Goal: Information Seeking & Learning: Learn about a topic

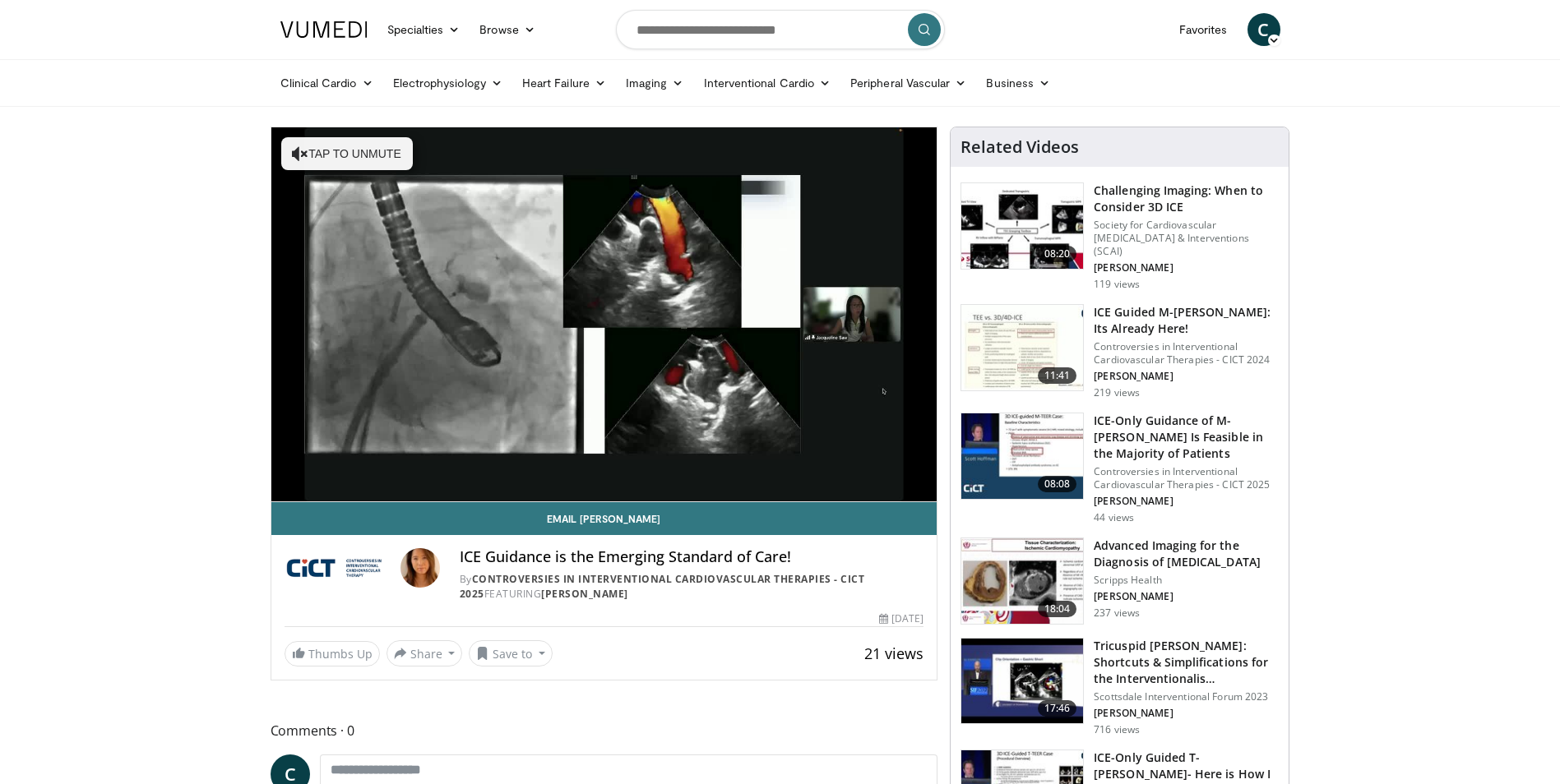
drag, startPoint x: 601, startPoint y: 591, endPoint x: 514, endPoint y: 597, distance: 87.2
click at [514, 597] on div "By Controversies in Interventional Cardiovascular Therapies - CICT 2025 FEATURI…" at bounding box center [691, 587] width 464 height 30
copy div "Jacqueline Saw"
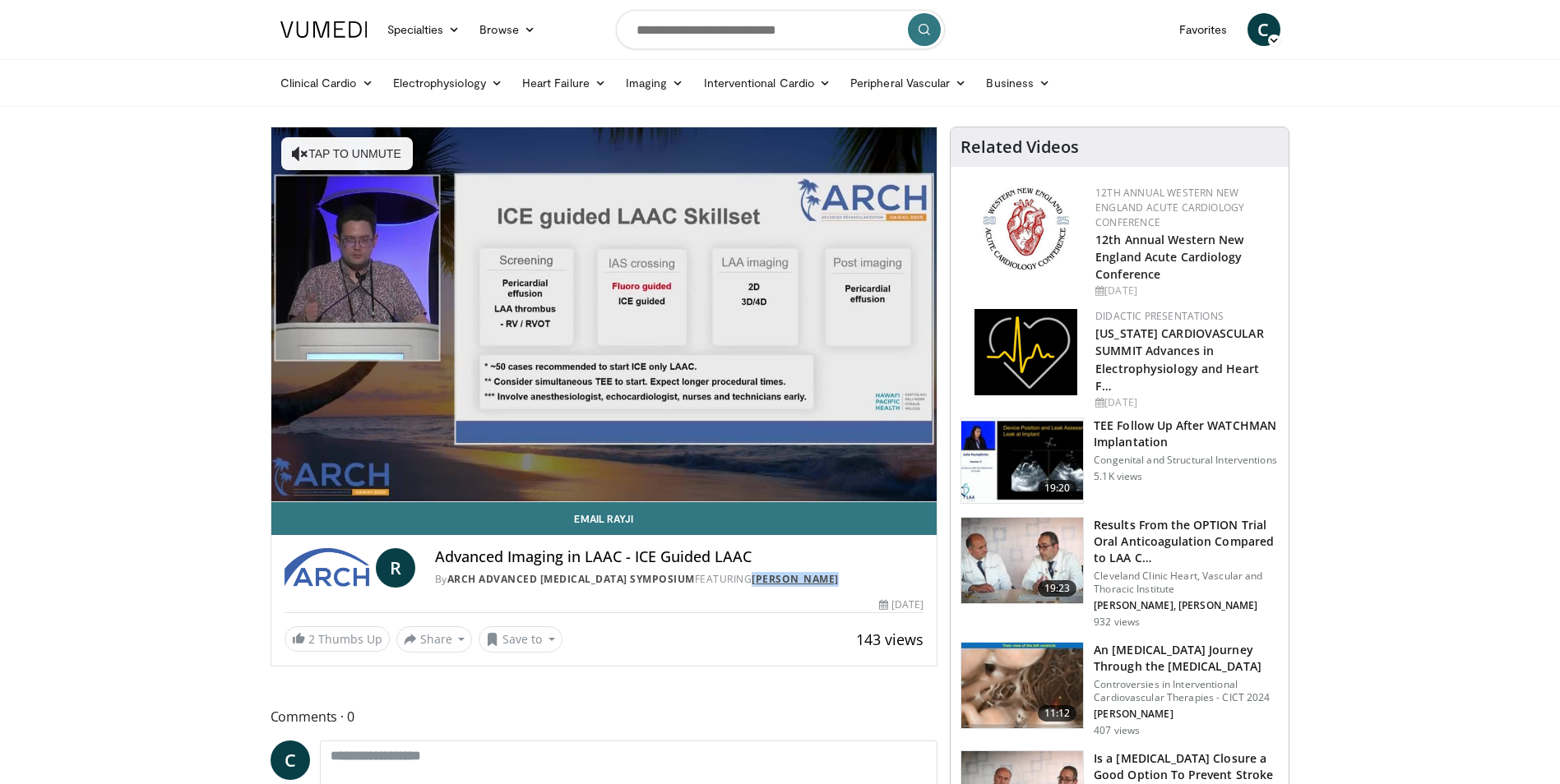
drag, startPoint x: 870, startPoint y: 579, endPoint x: 785, endPoint y: 584, distance: 85.1
click at [785, 584] on div "By ARCH Advanced Revascularization Symposium FEATURING Rayji Tsutsui" at bounding box center [679, 579] width 488 height 15
copy link "Rayji Tsutsui"
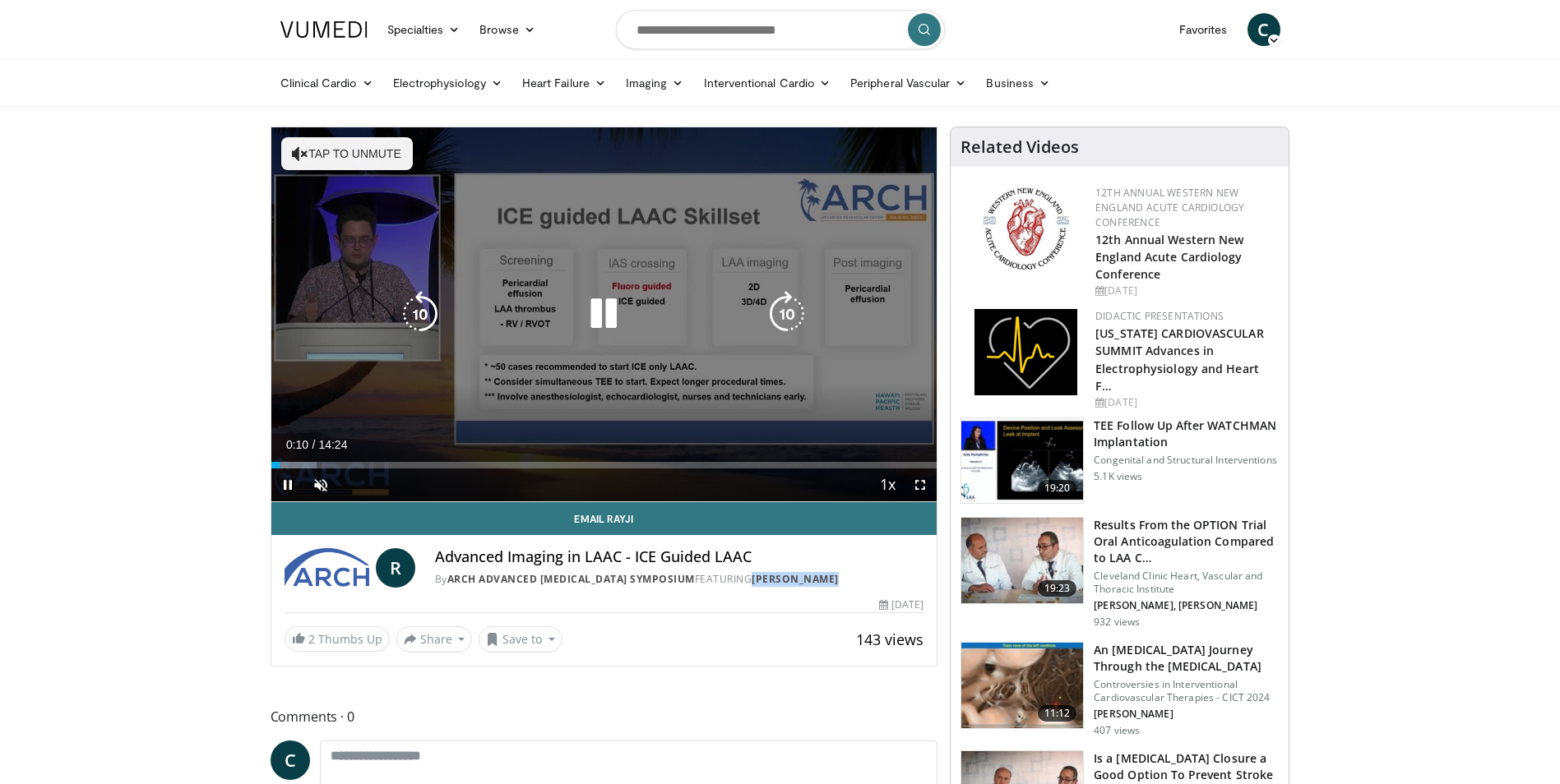
click at [605, 314] on icon "Video Player" at bounding box center [604, 314] width 47 height 47
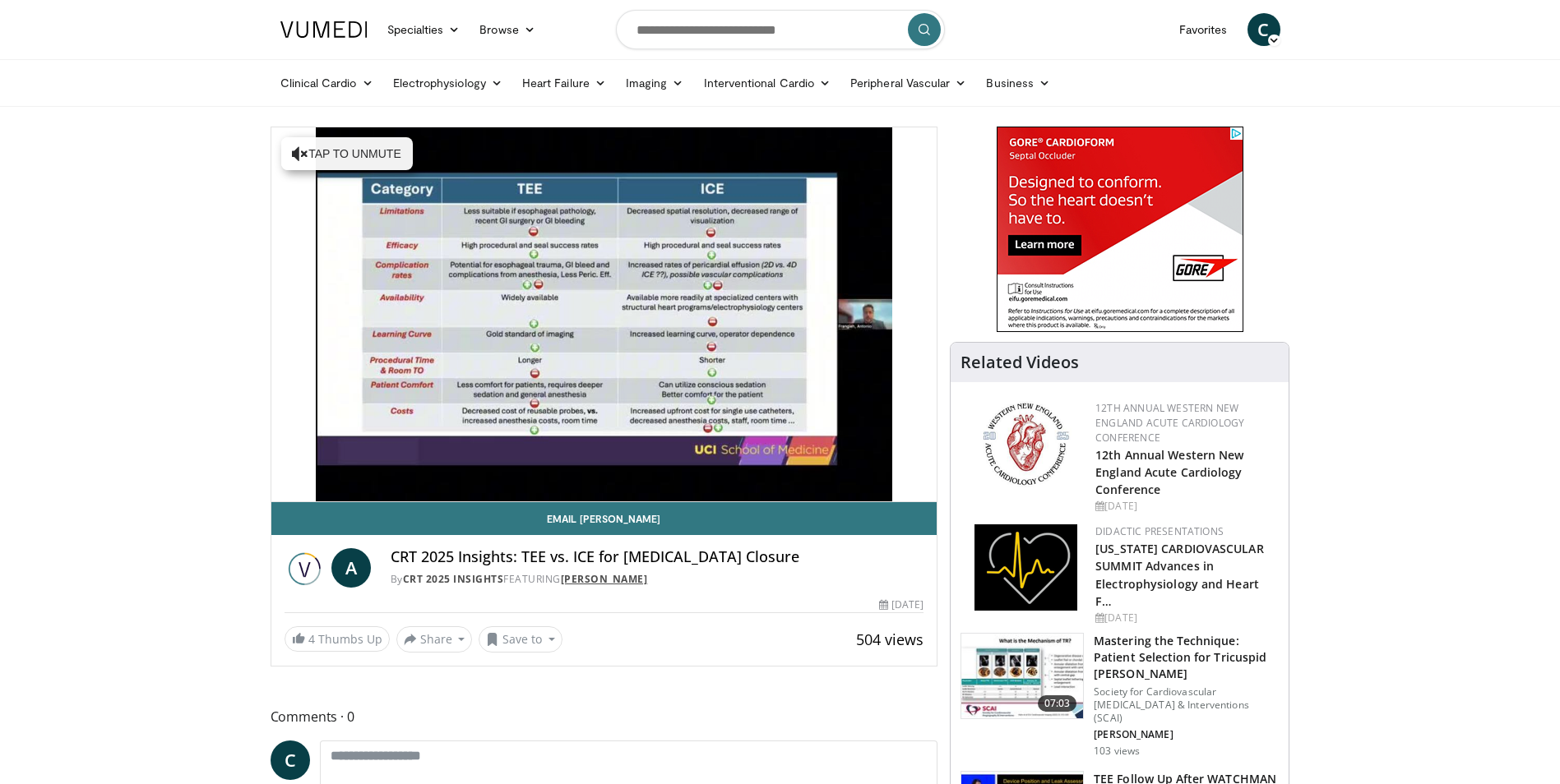
drag, startPoint x: 688, startPoint y: 581, endPoint x: 567, endPoint y: 586, distance: 121.1
click at [567, 586] on div "By CRT 2025 Insights FEATURING Antonio Frangieh" at bounding box center [657, 579] width 533 height 15
copy link "Antonio Frangieh"
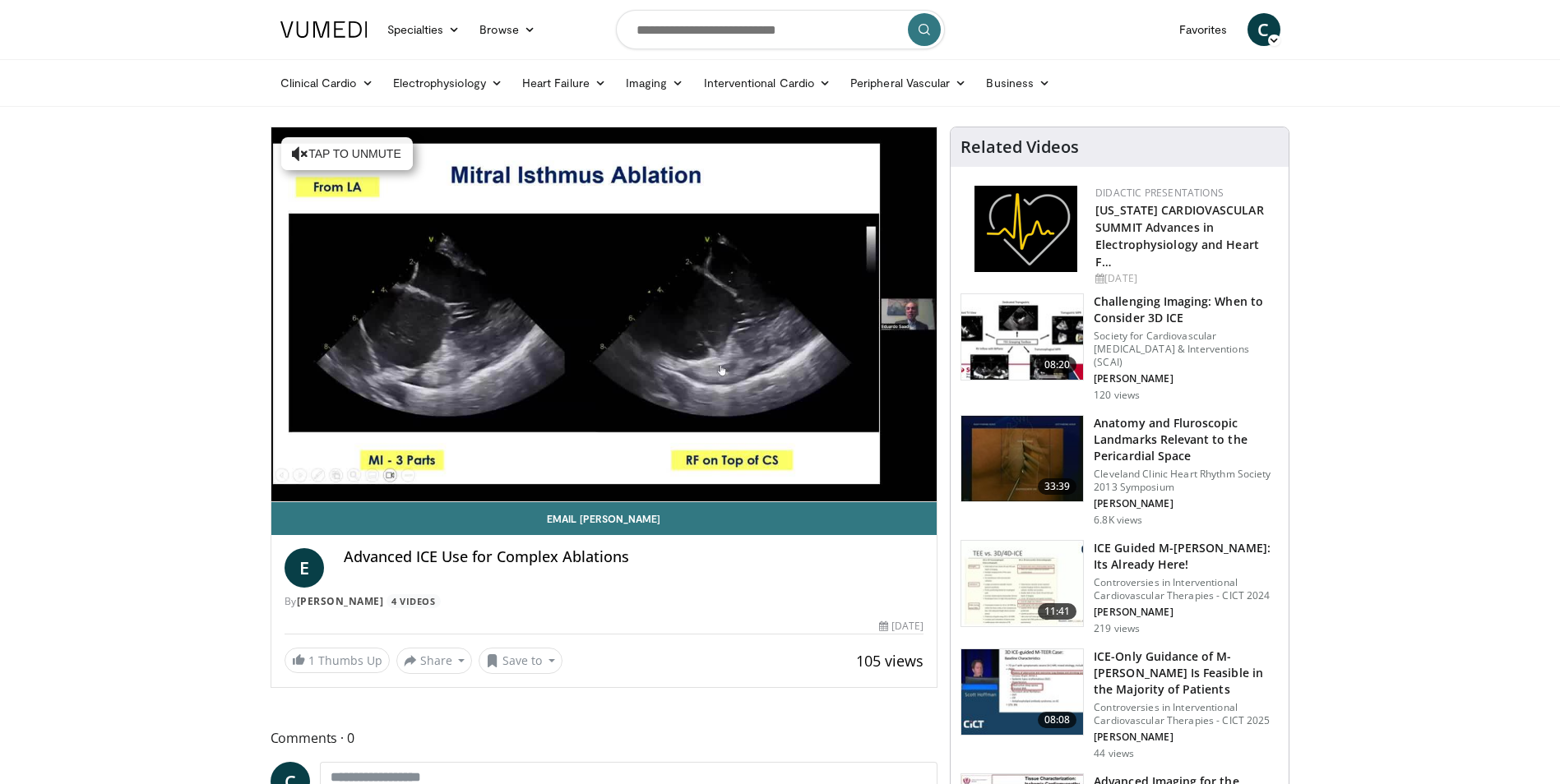
drag, startPoint x: 337, startPoint y: 595, endPoint x: 122, endPoint y: 566, distance: 216.9
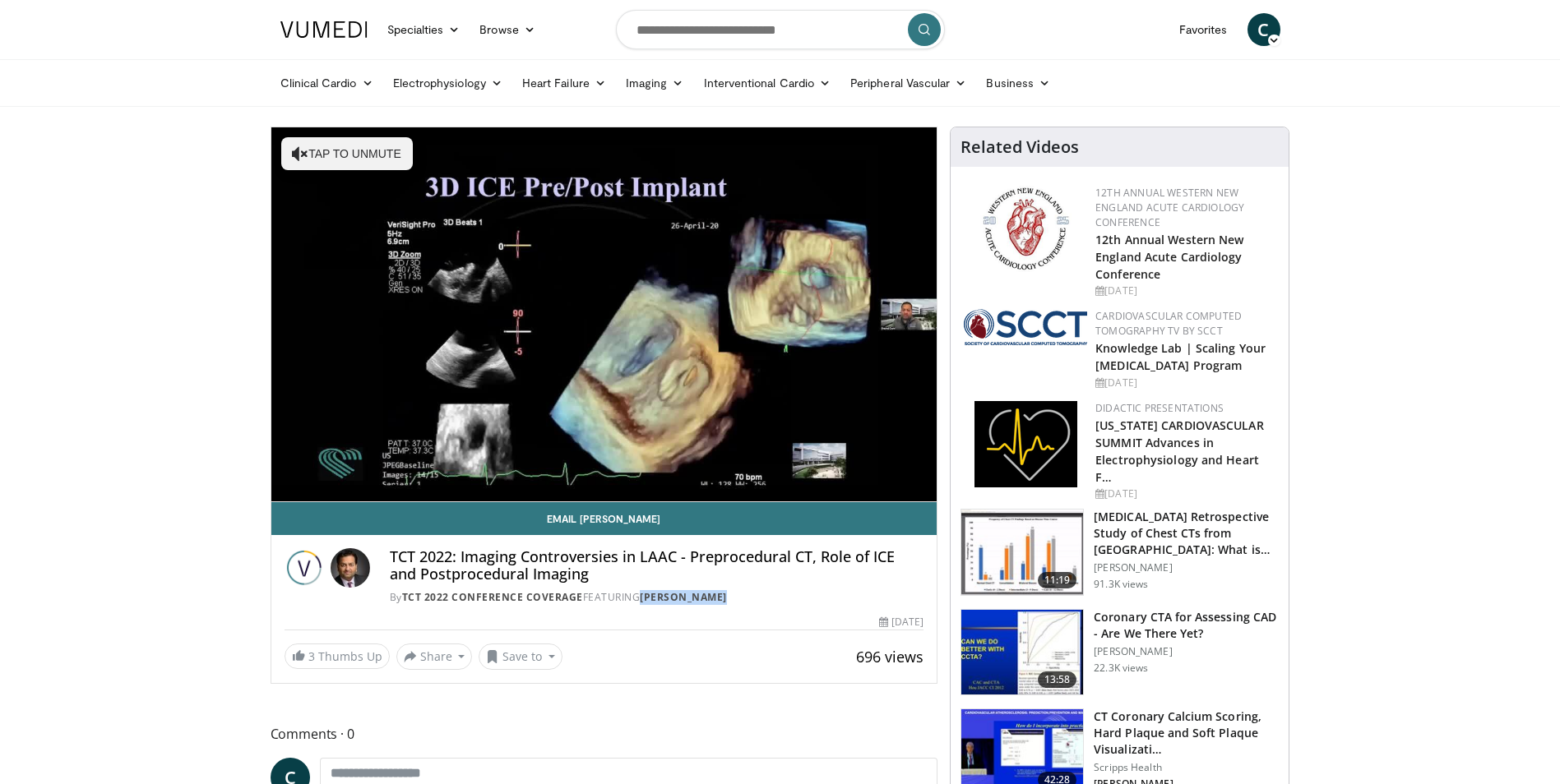
drag, startPoint x: 735, startPoint y: 596, endPoint x: 643, endPoint y: 605, distance: 92.4
click at [643, 605] on div "By TCT 2022 Conference Coverage FEATURING [PERSON_NAME]" at bounding box center [657, 598] width 535 height 15
copy link "[PERSON_NAME]"
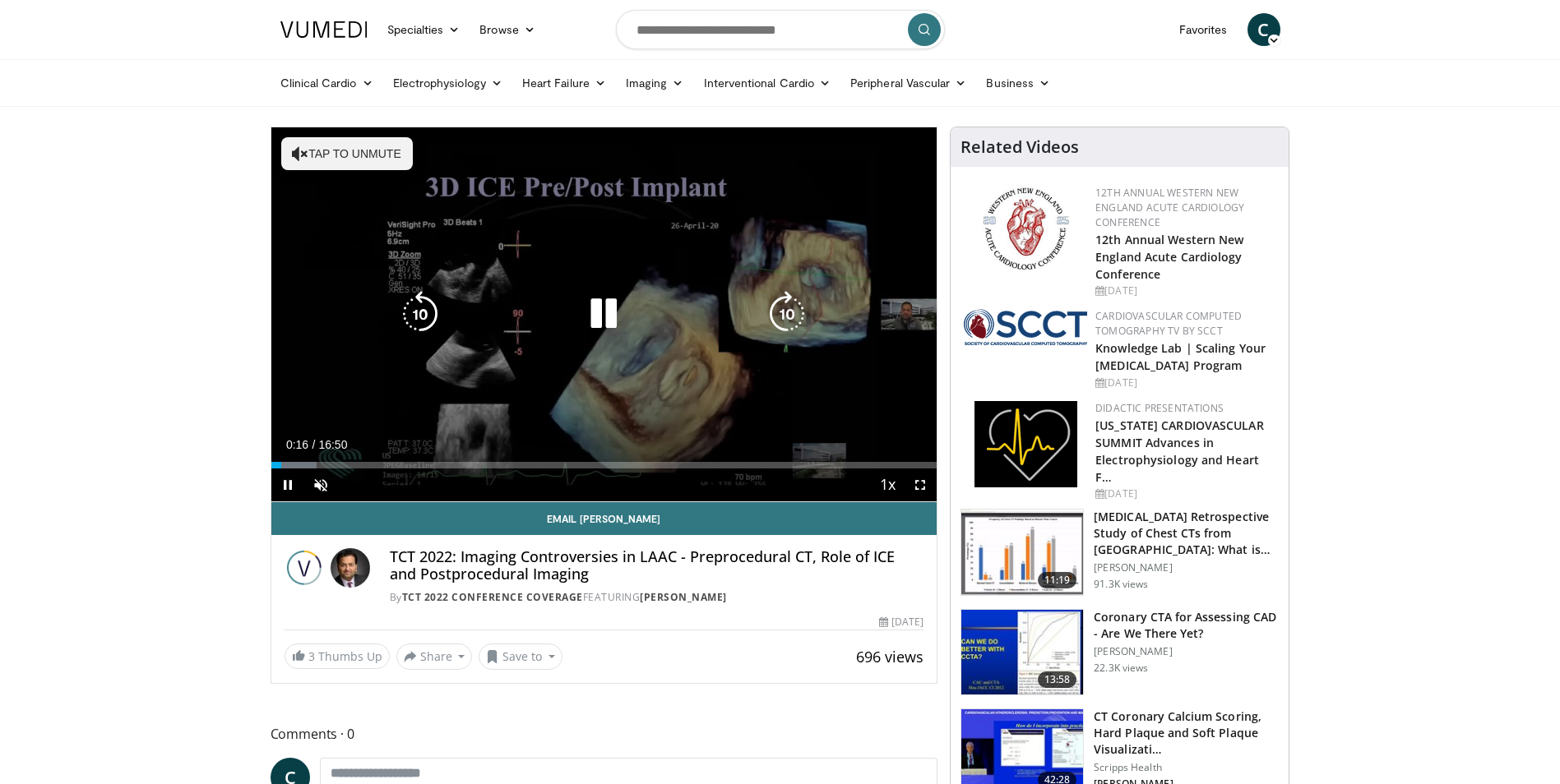
click at [607, 320] on icon "Video Player" at bounding box center [604, 314] width 47 height 47
click at [282, 478] on span "Video Player" at bounding box center [287, 485] width 33 height 33
click at [372, 146] on button "Tap to unmute" at bounding box center [346, 153] width 131 height 33
click at [781, 313] on icon "Video Player" at bounding box center [787, 314] width 47 height 47
click at [605, 311] on icon "Video Player" at bounding box center [604, 314] width 47 height 47
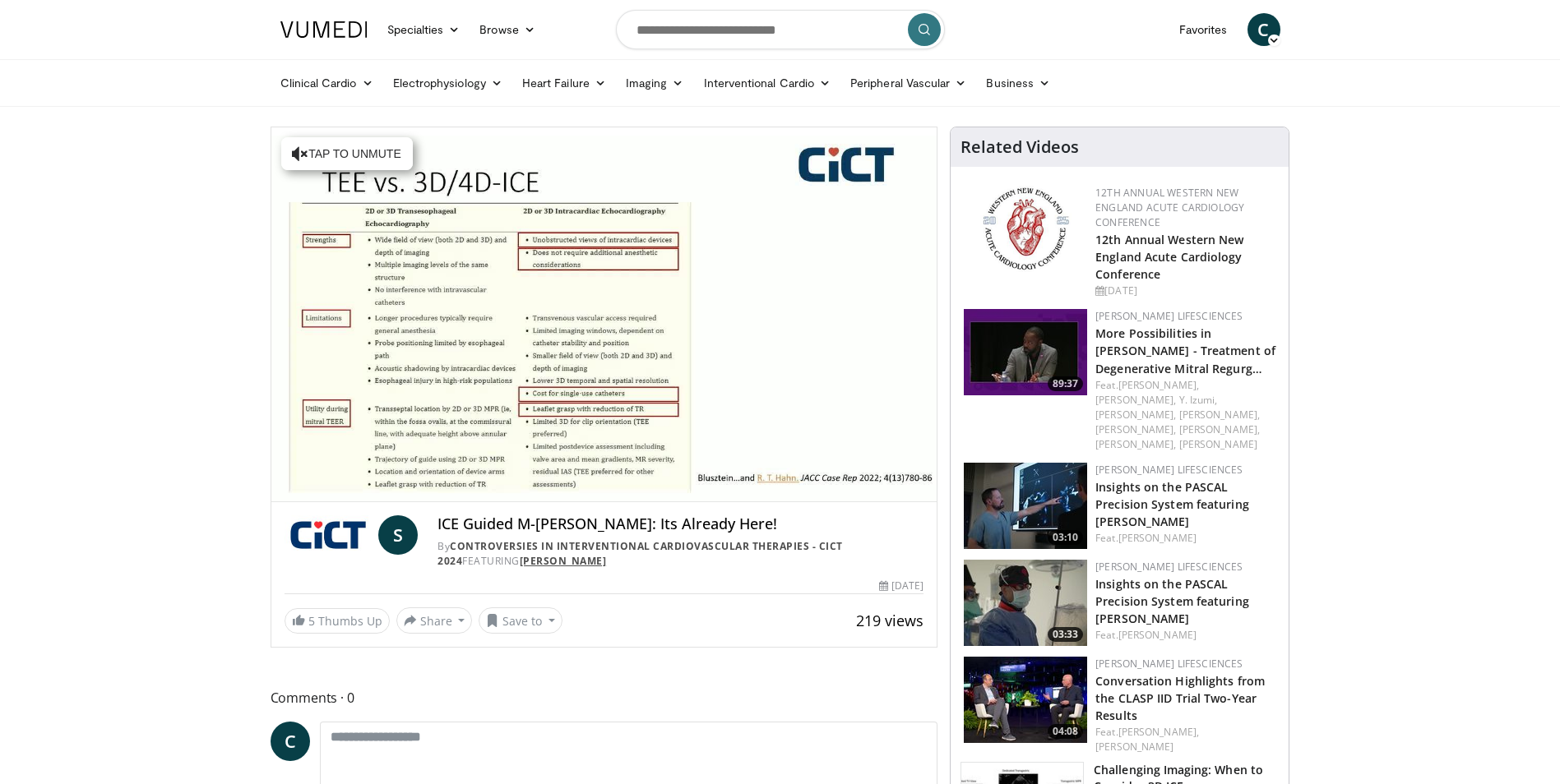
drag, startPoint x: 602, startPoint y: 562, endPoint x: 500, endPoint y: 562, distance: 102.0
click at [500, 562] on div "By Controversies in Interventional Cardiovascular Therapies - CICT 2024 FEATURI…" at bounding box center [680, 554] width 486 height 30
copy link "[PERSON_NAME]"
click at [684, 578] on div "S ICE Guided M-[PERSON_NAME]: Its Already Here! By Controversies in Interventio…" at bounding box center [605, 568] width 666 height 132
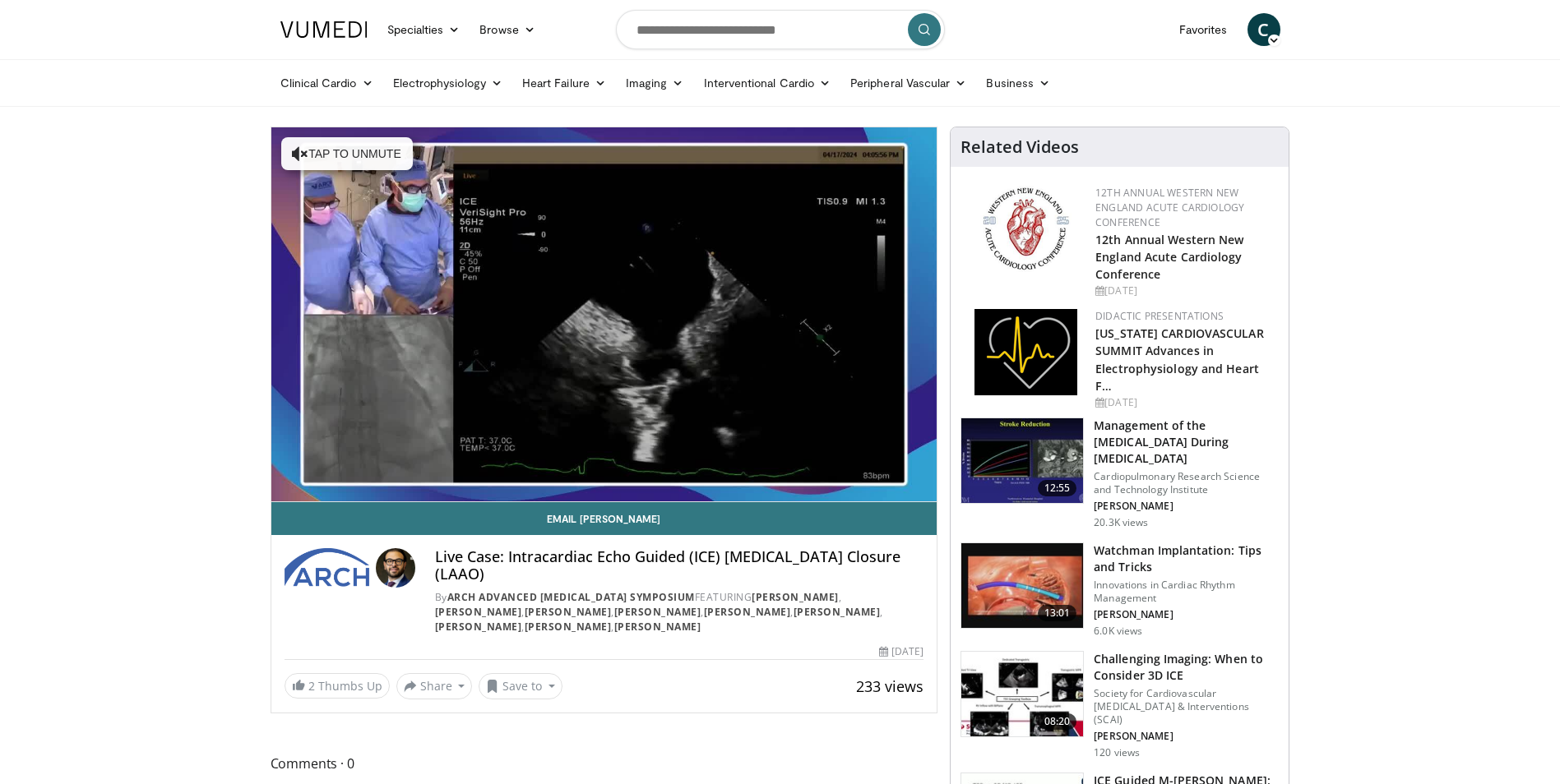
drag, startPoint x: 689, startPoint y: 631, endPoint x: 781, endPoint y: 600, distance: 97.1
click at [781, 600] on div "By ARCH Advanced Revascularization Symposium FEATURING Karim Al-Azizi , Srini P…" at bounding box center [679, 613] width 488 height 45
copy div "Karim Al-Azizi , Srini Potluri , Obadah Aqtash , Daniel Cooper , James Hermille…"
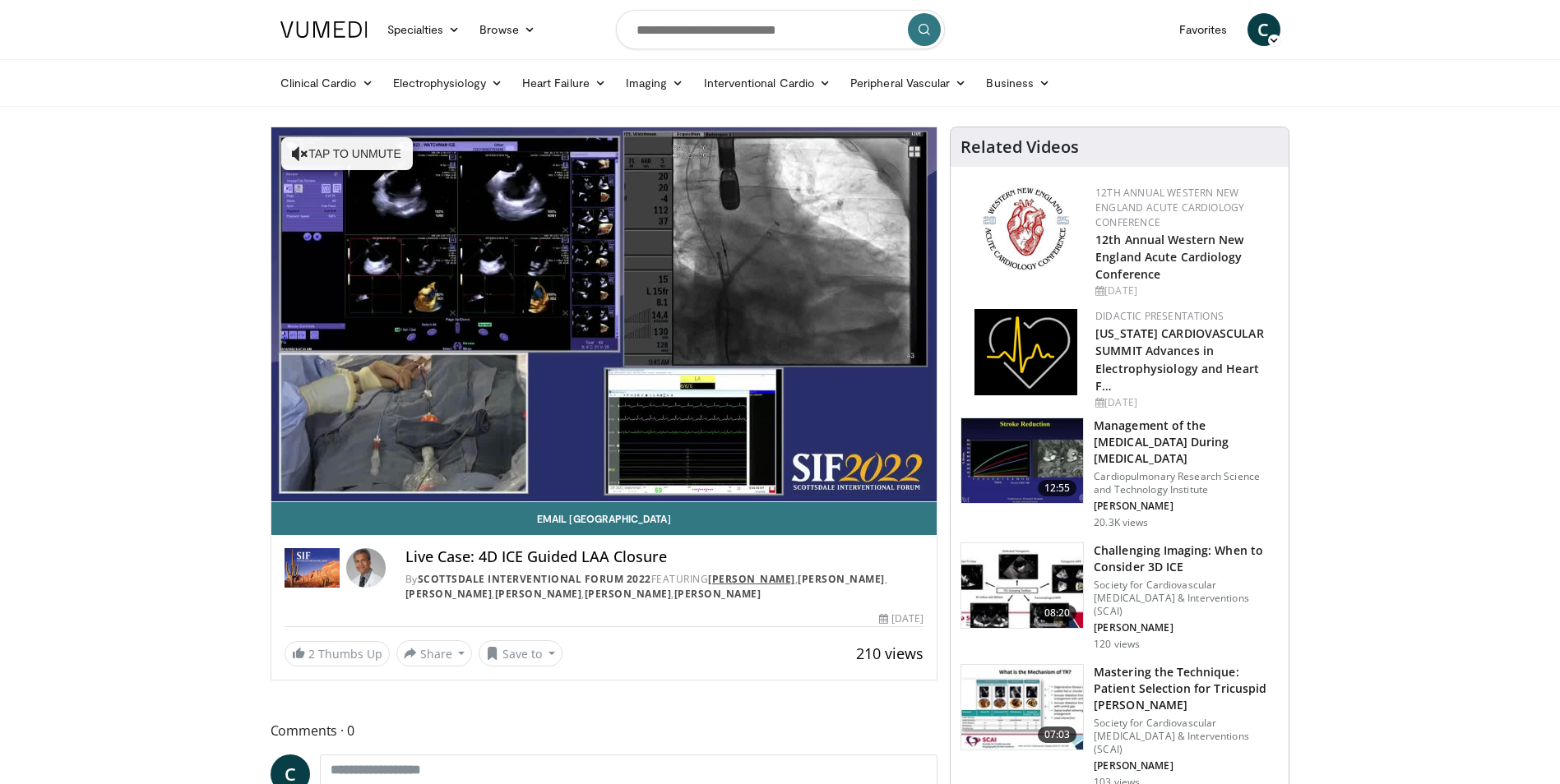
drag, startPoint x: 750, startPoint y: 595, endPoint x: 713, endPoint y: 584, distance: 38.6
click at [713, 584] on div "By Scottsdale Interventional Forum 2022 FEATURING [PERSON_NAME] , [PERSON_NAME]…" at bounding box center [665, 587] width 519 height 30
copy div "[PERSON_NAME] , [PERSON_NAME] , [PERSON_NAME] , [PERSON_NAME] , [PERSON_NAME] ,…"
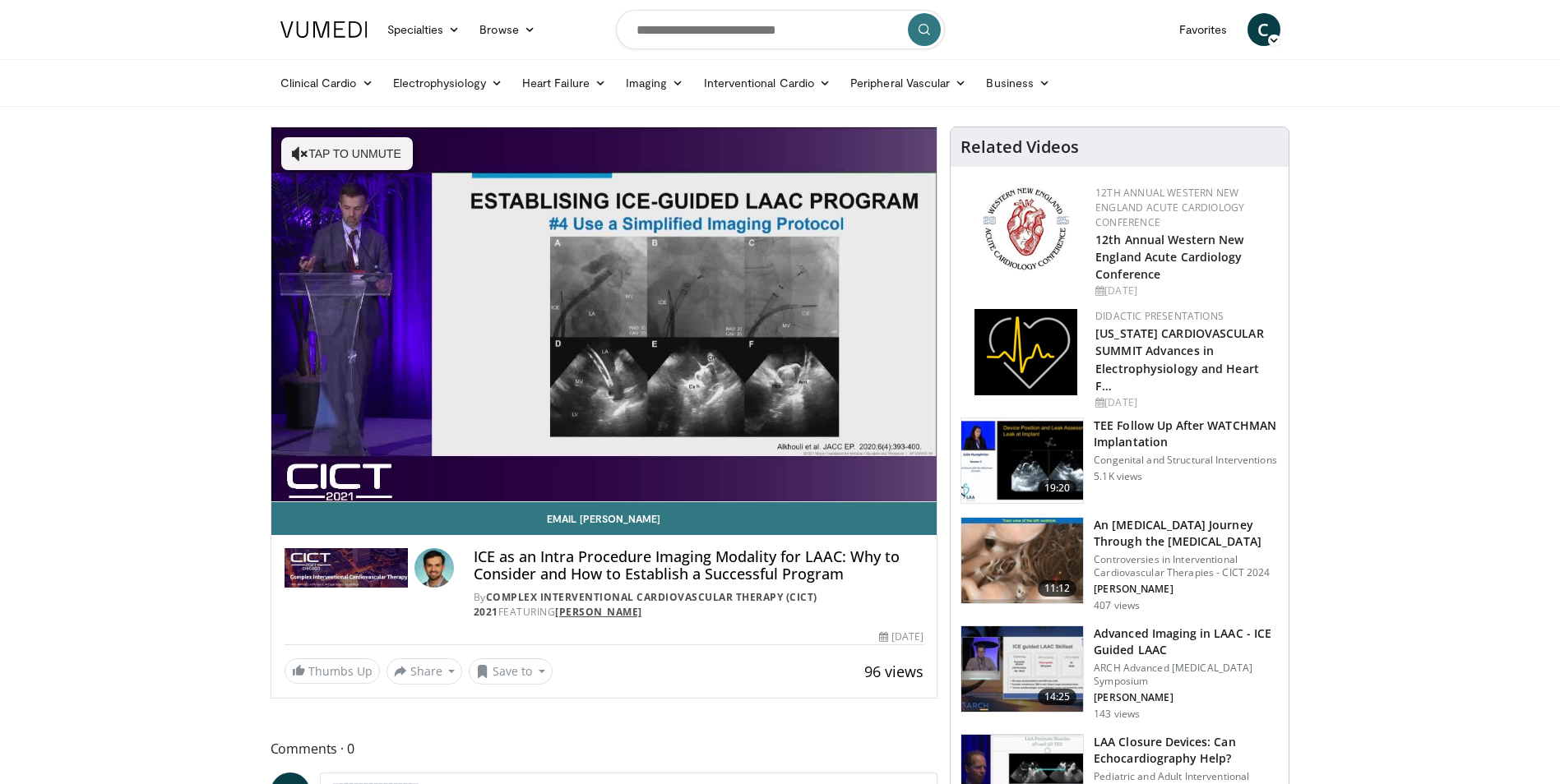
drag, startPoint x: 597, startPoint y: 609, endPoint x: 476, endPoint y: 616, distance: 121.2
click at [476, 616] on div "By Complex Interventional Cardiovascular Therapy (CICT) 2021 FEATURING Mohamad …" at bounding box center [699, 605] width 450 height 30
copy link "Mohamad Alkhouli"
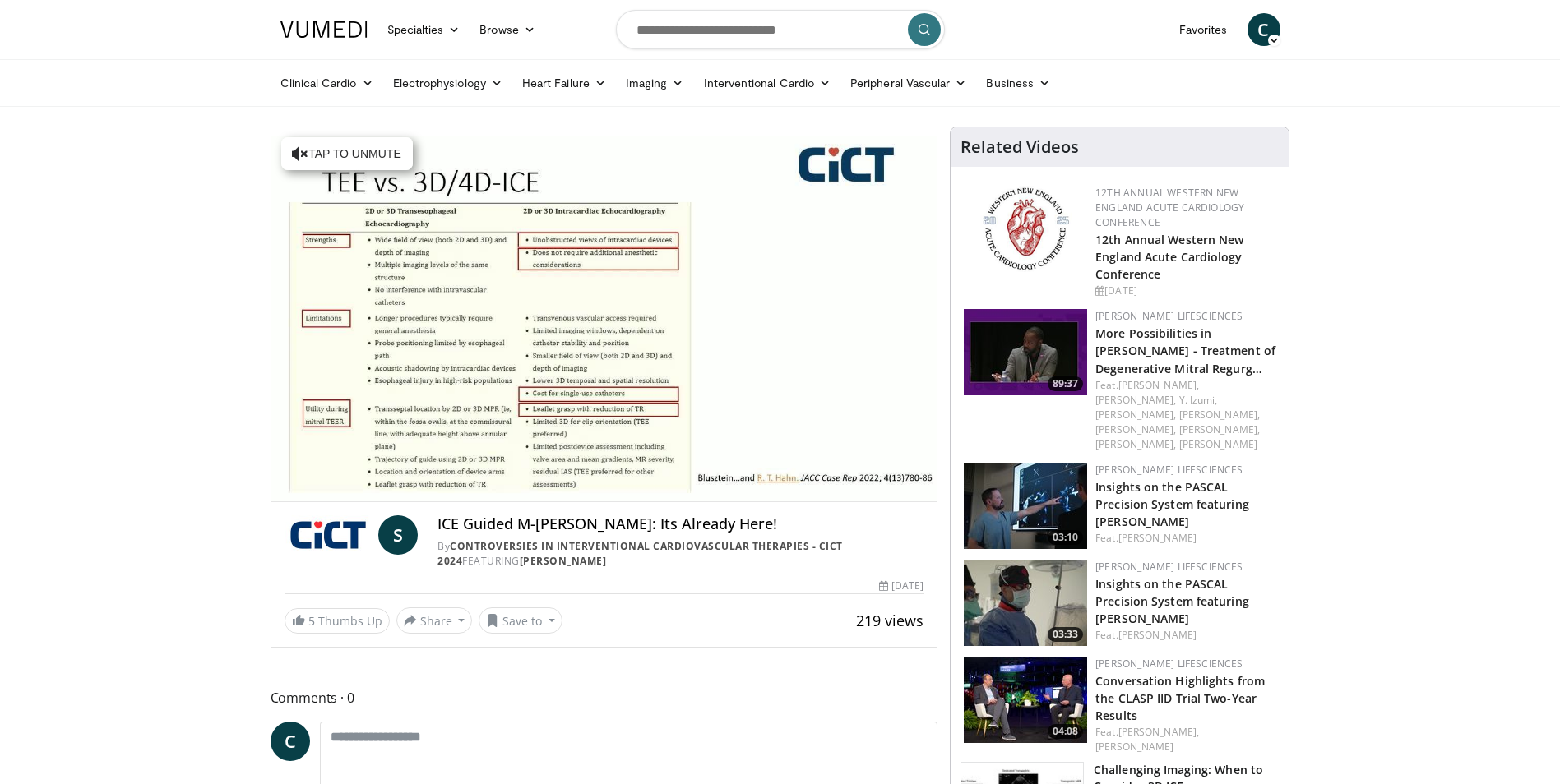
drag, startPoint x: 931, startPoint y: 581, endPoint x: 923, endPoint y: 587, distance: 10.0
click at [923, 587] on div "S ICE Guided M-TEER: Its Already Here! By Controversies in Interventional Cardi…" at bounding box center [605, 568] width 666 height 132
copy div "October 1, 2024"
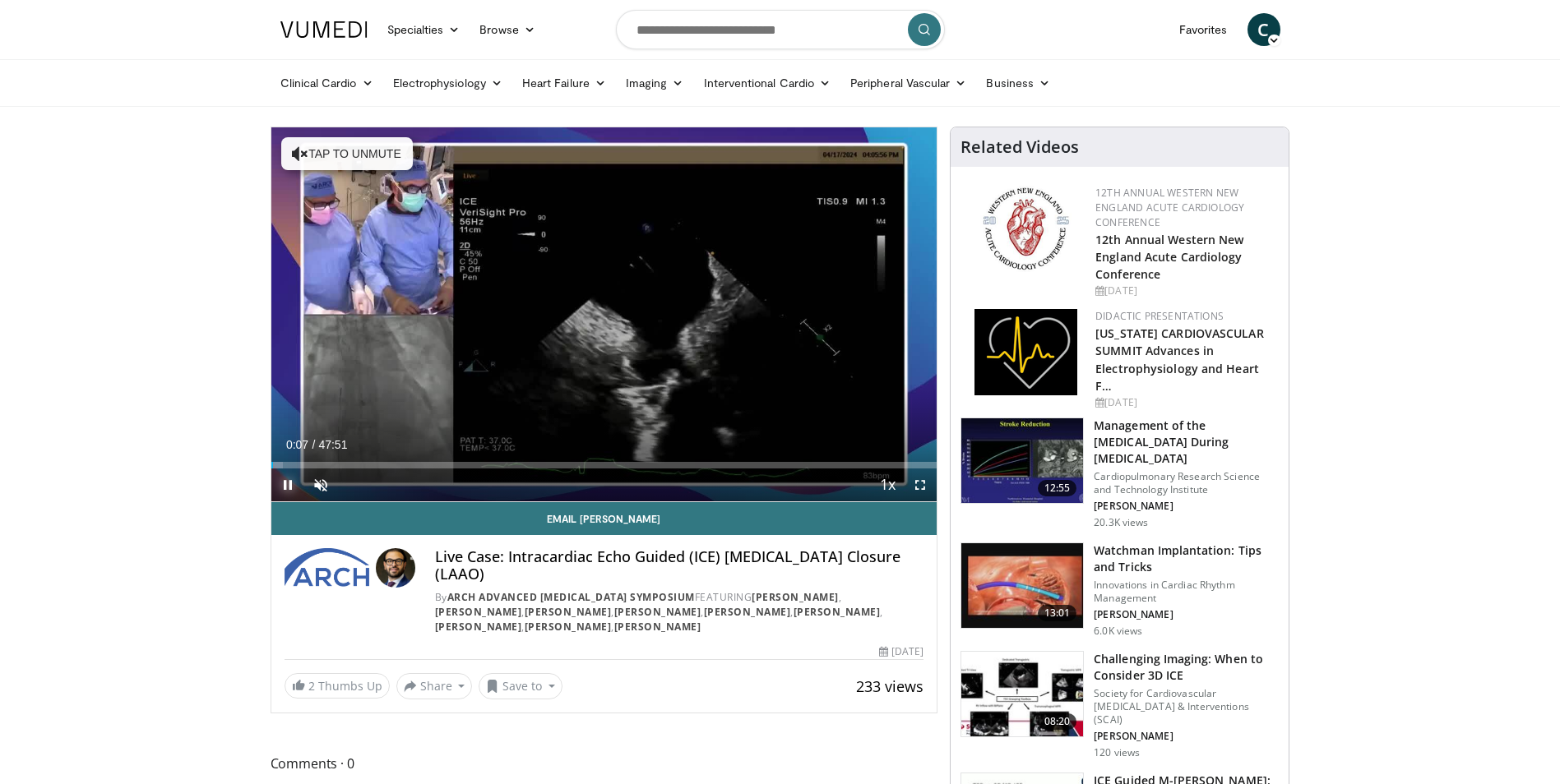
click at [286, 481] on span "Video Player" at bounding box center [287, 485] width 33 height 33
